Goal: Task Accomplishment & Management: Use online tool/utility

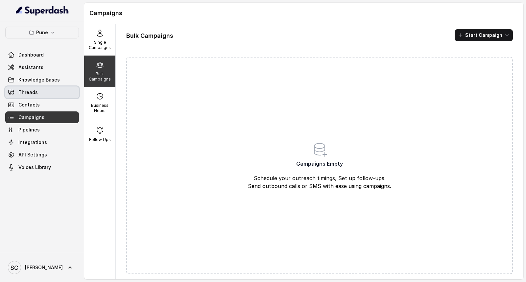
click at [44, 97] on link "Threads" at bounding box center [42, 93] width 74 height 12
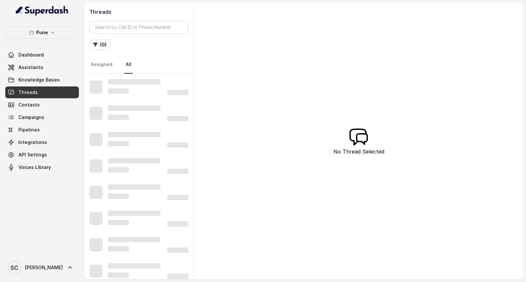
click at [99, 41] on button "( 0 )" at bounding box center [99, 45] width 21 height 12
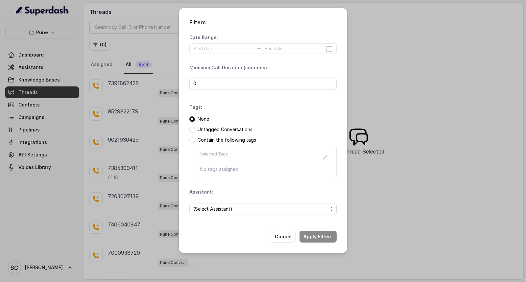
click at [226, 127] on p "Untagged Conversations" at bounding box center [225, 129] width 55 height 7
click at [192, 129] on span at bounding box center [193, 130] width 6 height 6
click at [232, 212] on span "(Select Assistant)" at bounding box center [260, 209] width 134 height 8
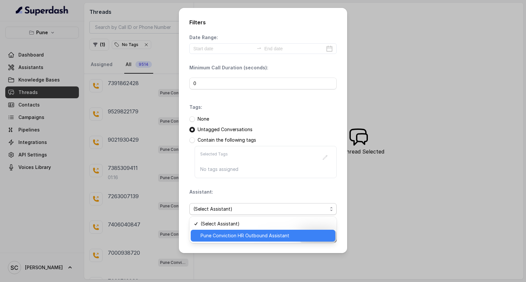
click at [226, 233] on span "Pune Conviction HR Outbound Assistant" at bounding box center [266, 236] width 131 height 8
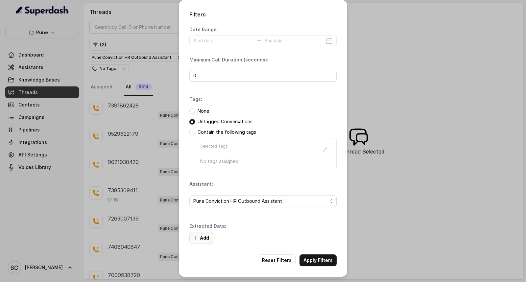
click at [202, 239] on button "Add" at bounding box center [202, 238] width 24 height 12
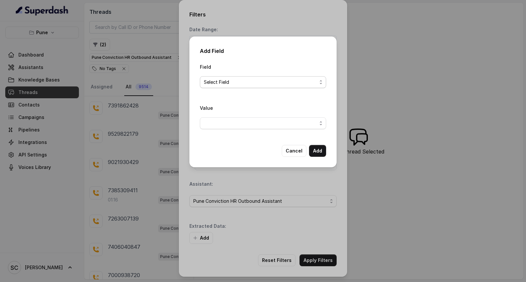
click at [258, 77] on span "Select Field" at bounding box center [263, 82] width 126 height 12
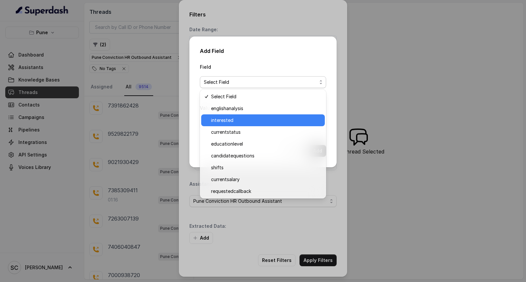
click at [251, 116] on span "interested" at bounding box center [266, 120] width 110 height 8
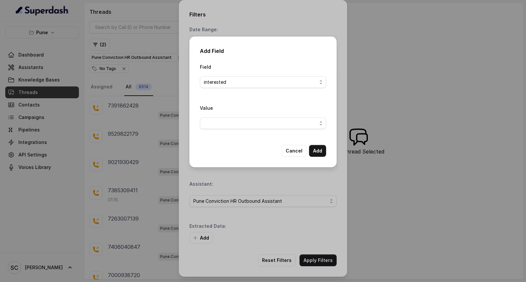
click at [251, 116] on div "Value" at bounding box center [263, 116] width 126 height 25
click at [248, 128] on span "button" at bounding box center [263, 123] width 126 height 12
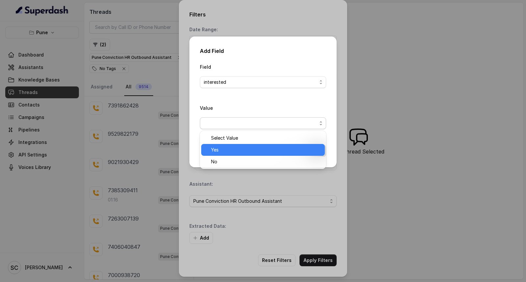
click at [241, 152] on span "Yes" at bounding box center [266, 150] width 110 height 8
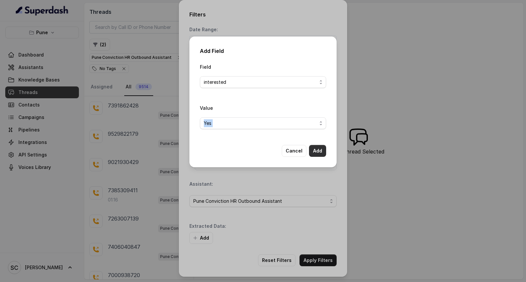
click at [319, 151] on button "Add" at bounding box center [317, 151] width 17 height 12
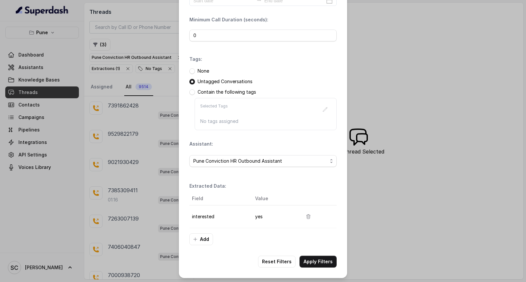
scroll to position [41, 0]
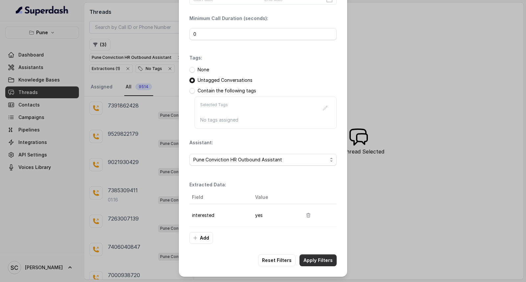
click at [319, 257] on button "Apply Filters" at bounding box center [318, 261] width 37 height 12
